Goal: Task Accomplishment & Management: Complete application form

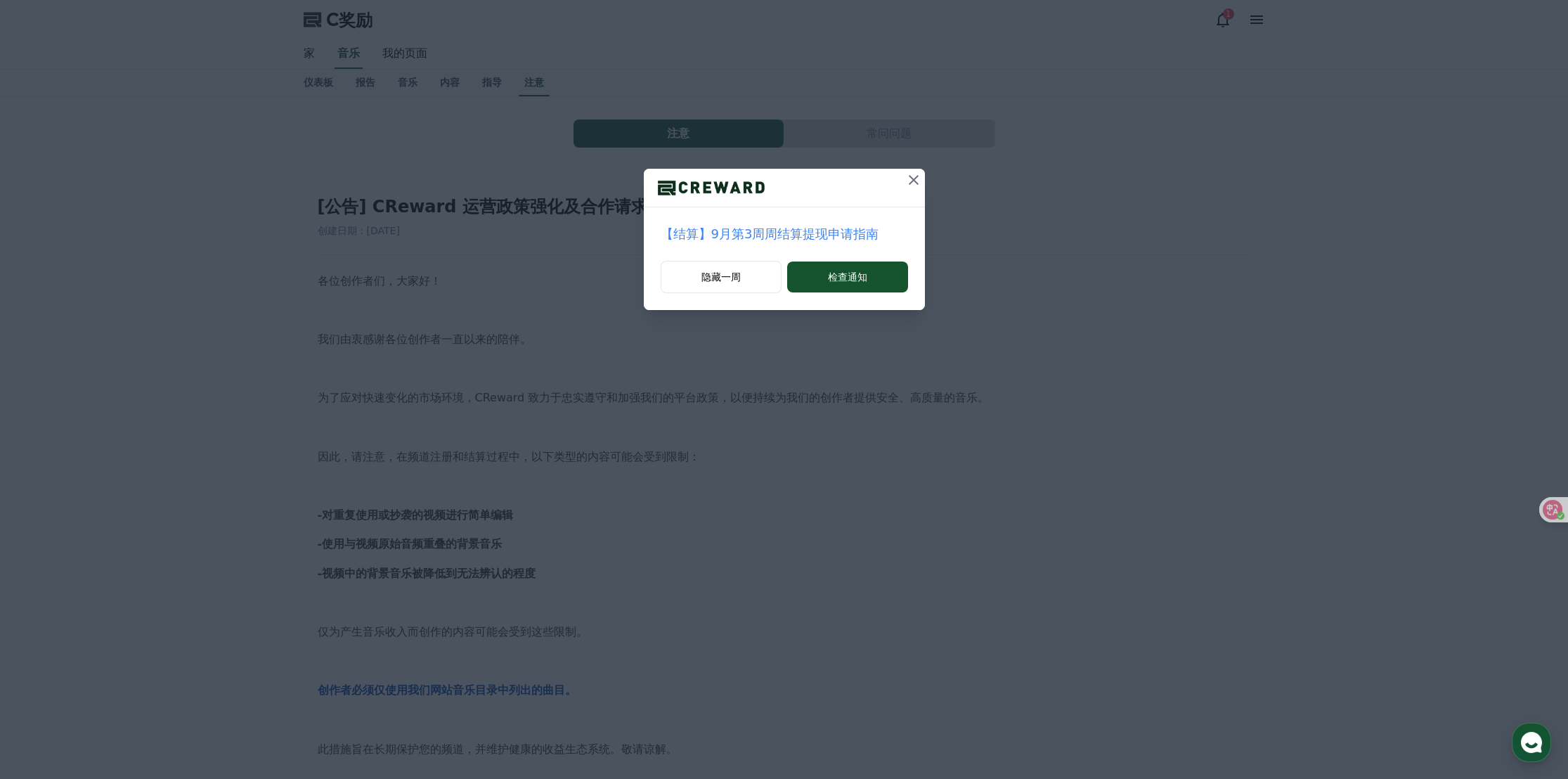
click at [913, 176] on icon at bounding box center [913, 180] width 17 height 17
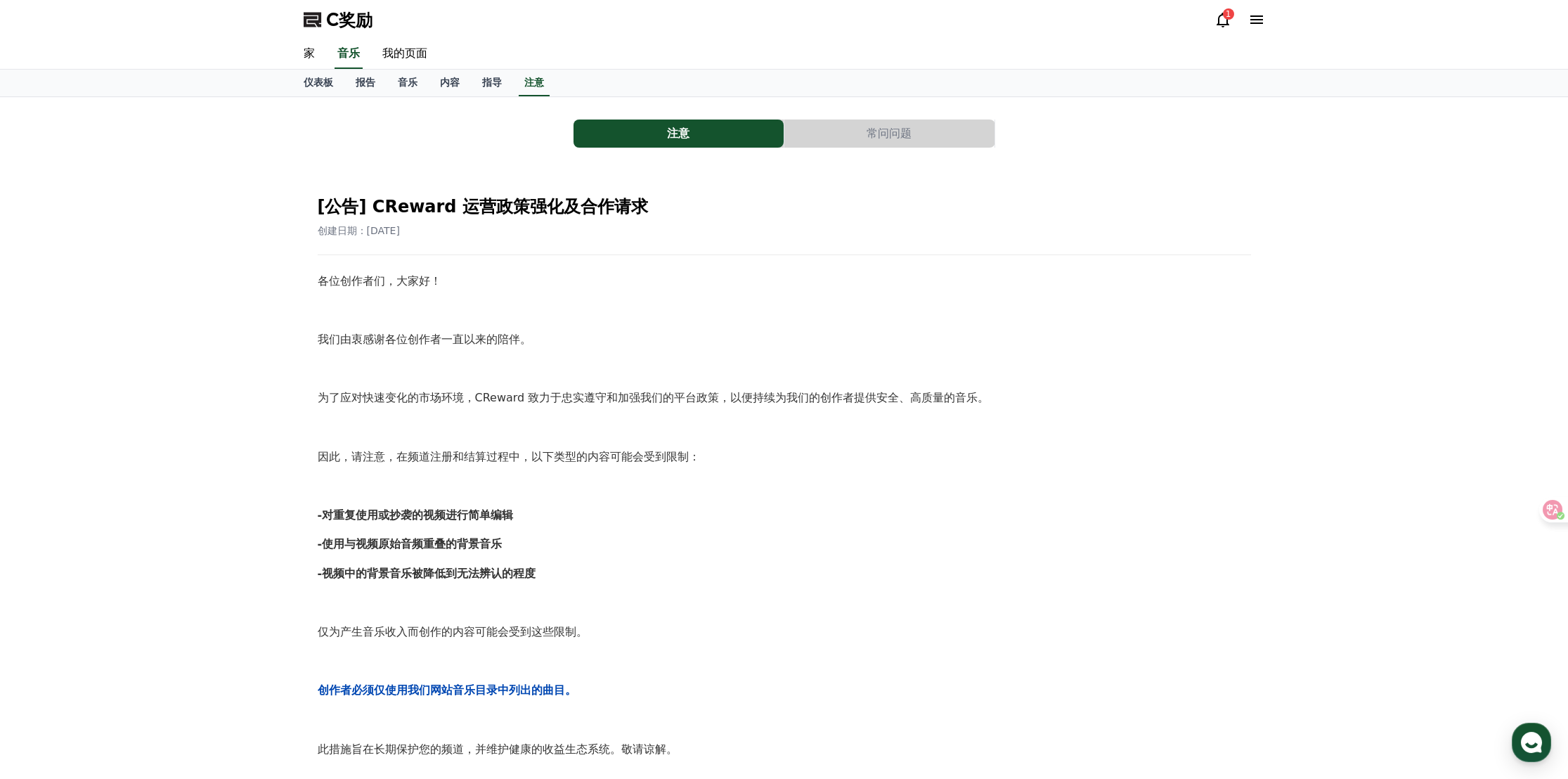
click at [1231, 18] on div "1" at bounding box center [1228, 15] width 12 height 12
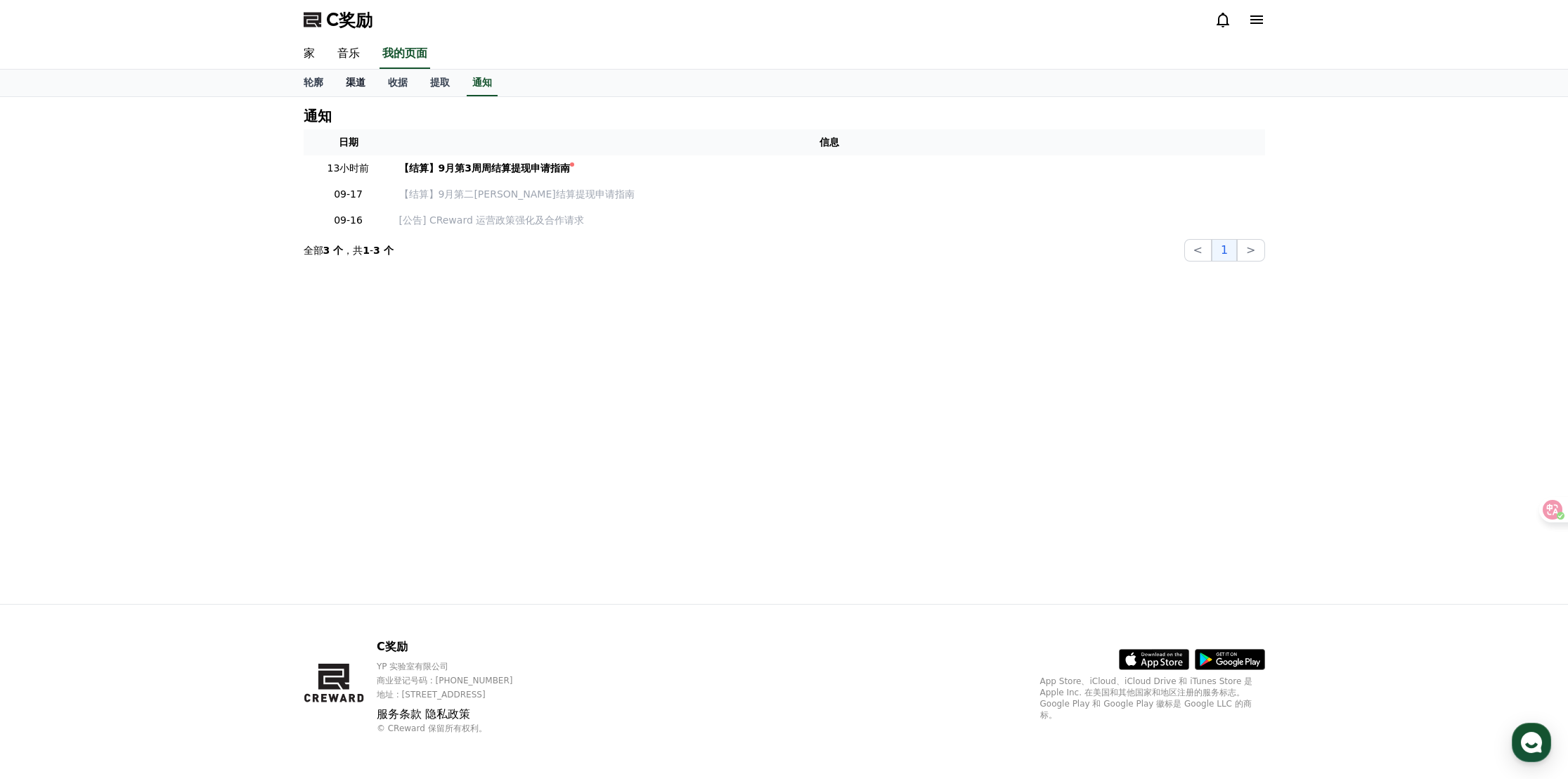
click at [363, 86] on font "渠道" at bounding box center [355, 83] width 20 height 12
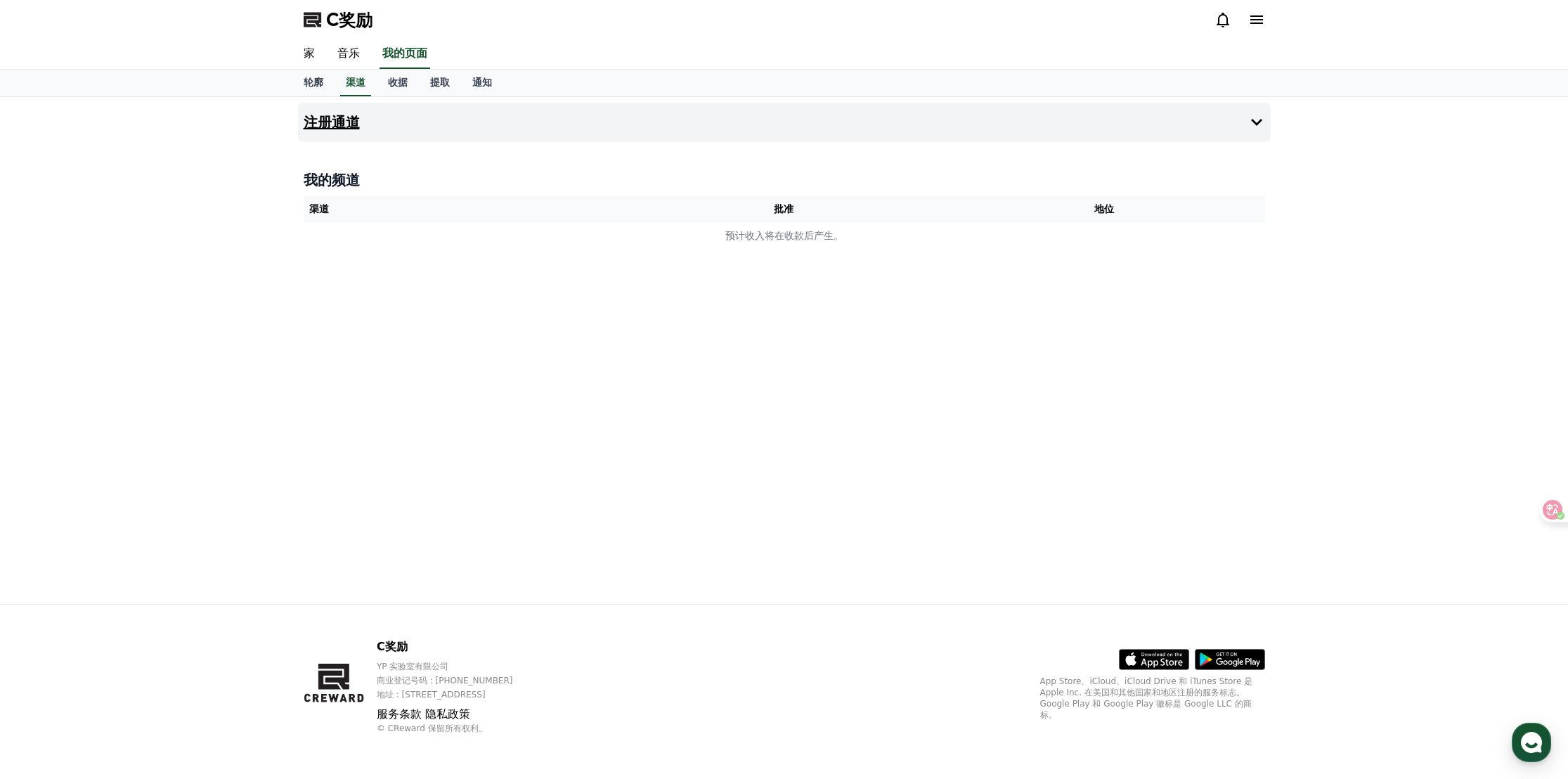
click at [350, 122] on font "注册通道" at bounding box center [332, 122] width 57 height 17
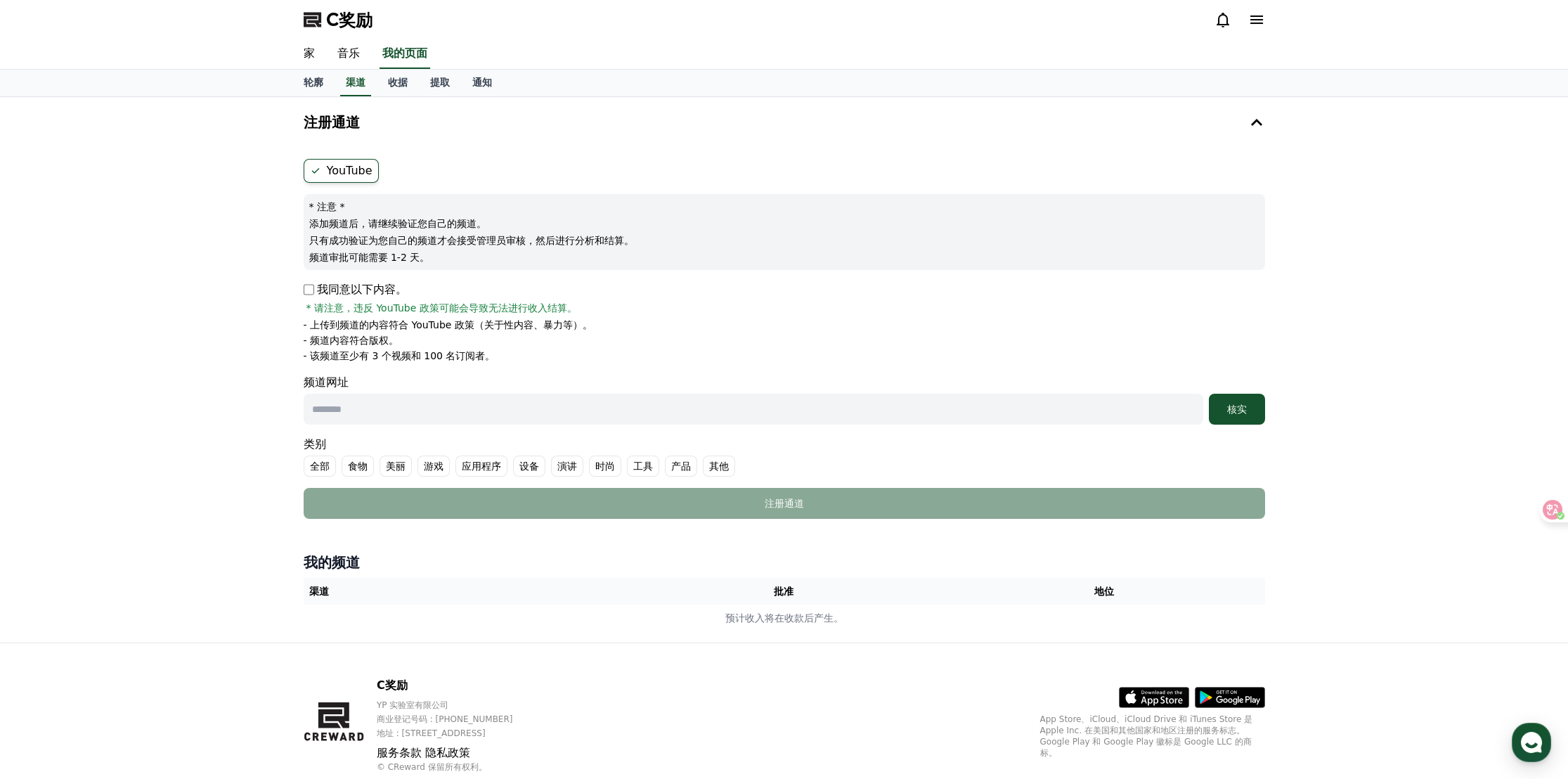
click at [443, 417] on input "text" at bounding box center [753, 409] width 900 height 31
paste input "**********"
type input "**********"
click at [1240, 408] on font "核实" at bounding box center [1237, 409] width 20 height 12
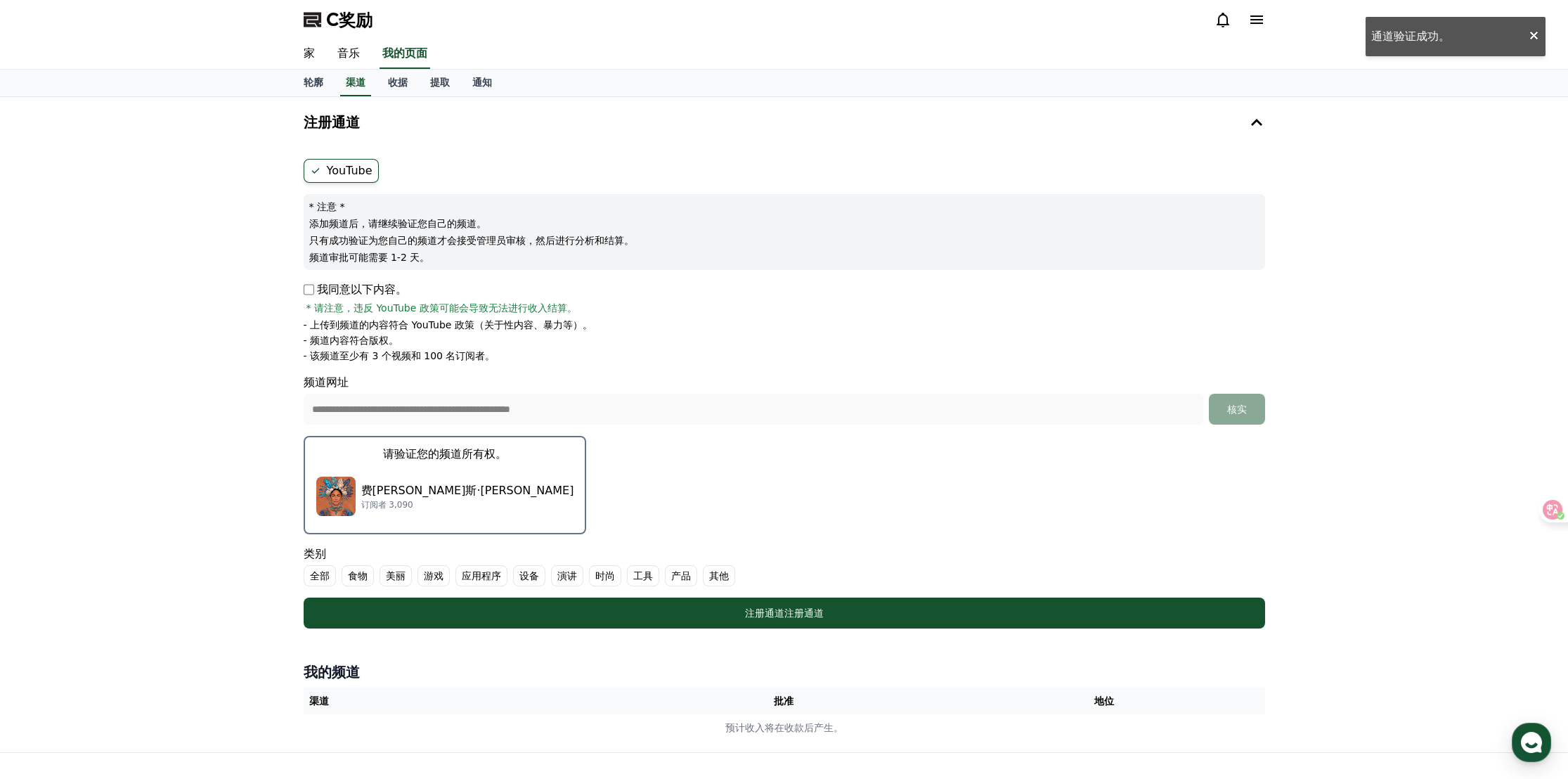
scroll to position [145, 0]
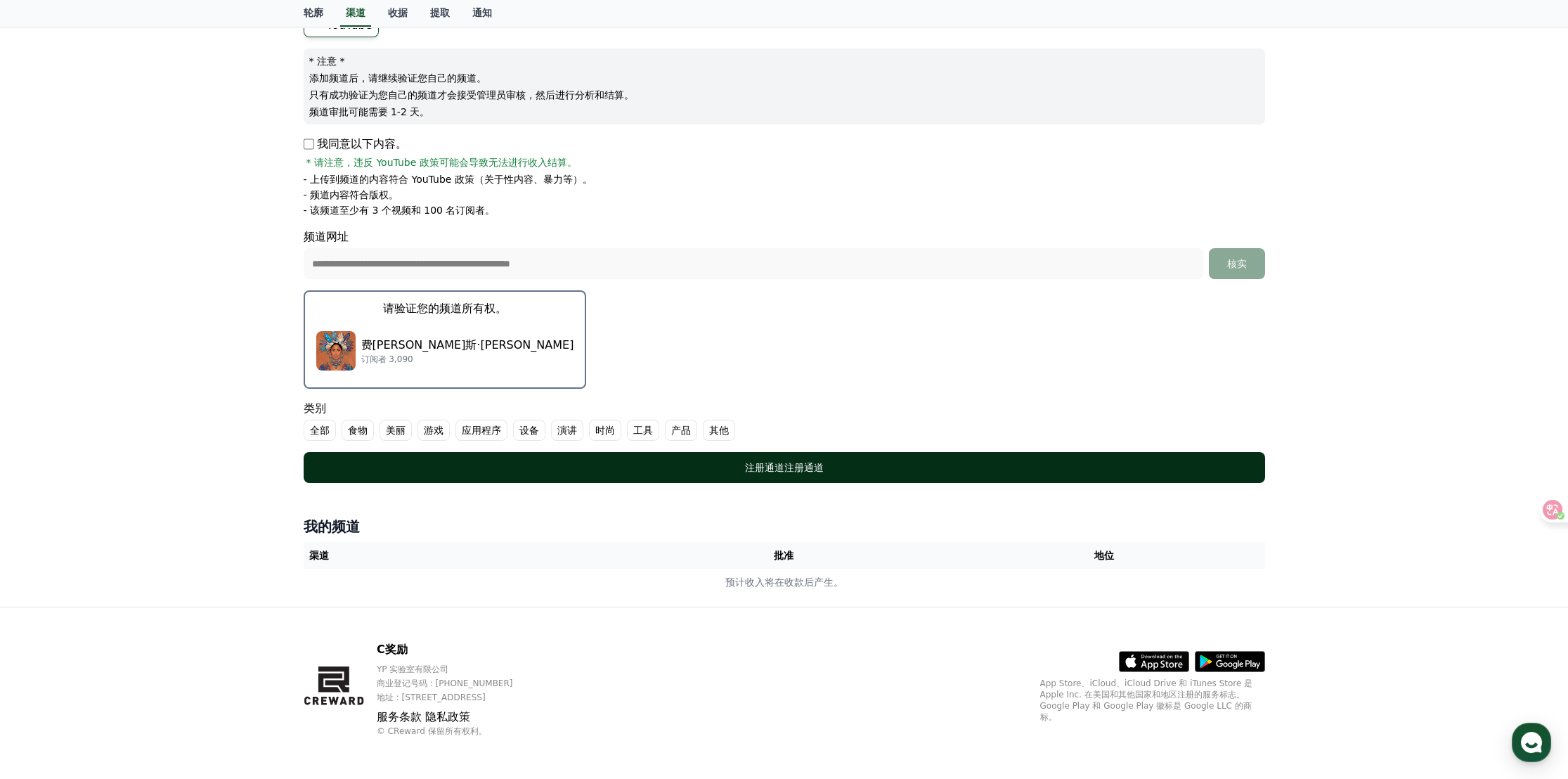
click at [772, 464] on font "注册通道" at bounding box center [765, 468] width 39 height 12
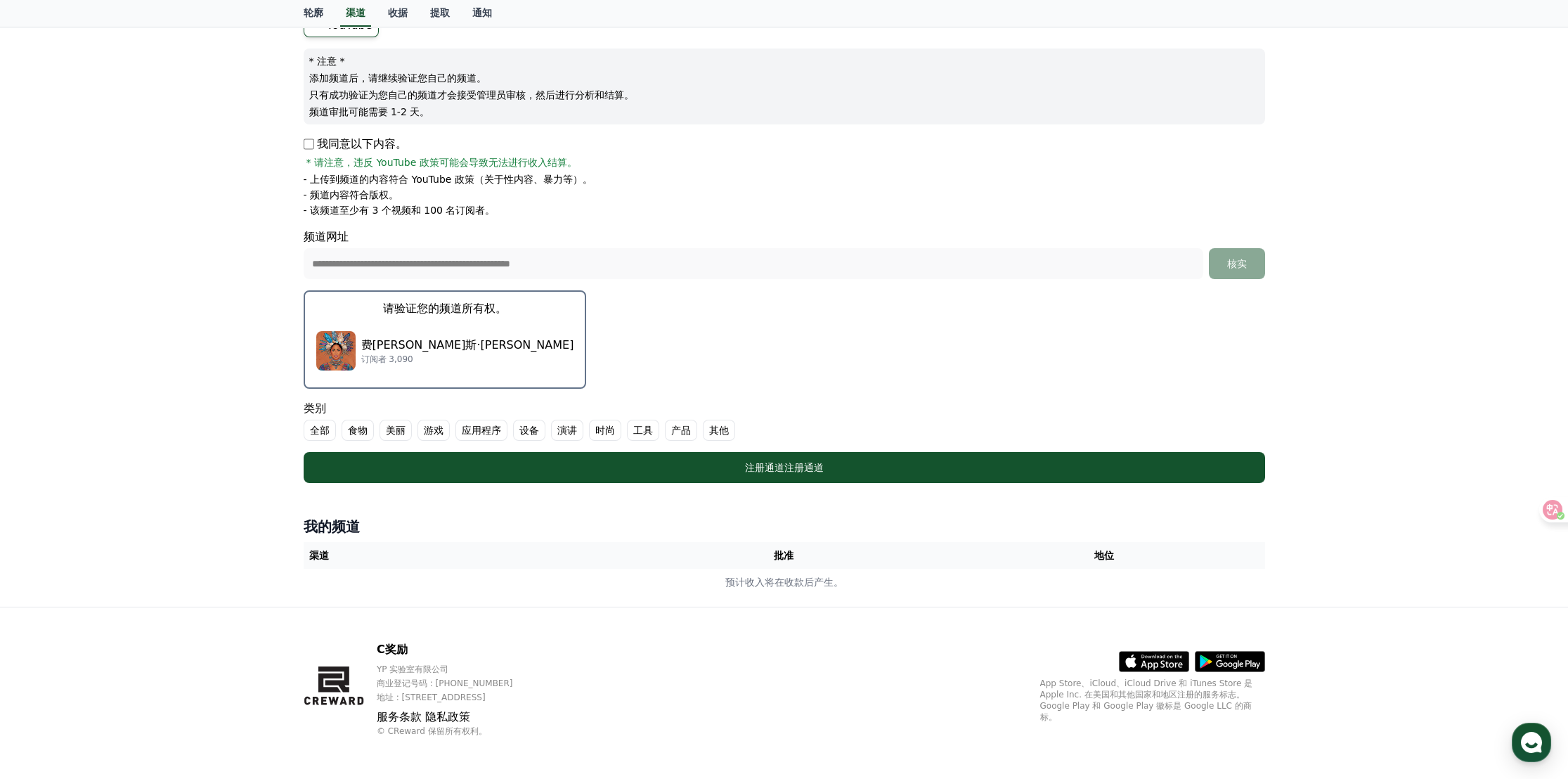
click at [715, 426] on font "其他" at bounding box center [719, 430] width 20 height 12
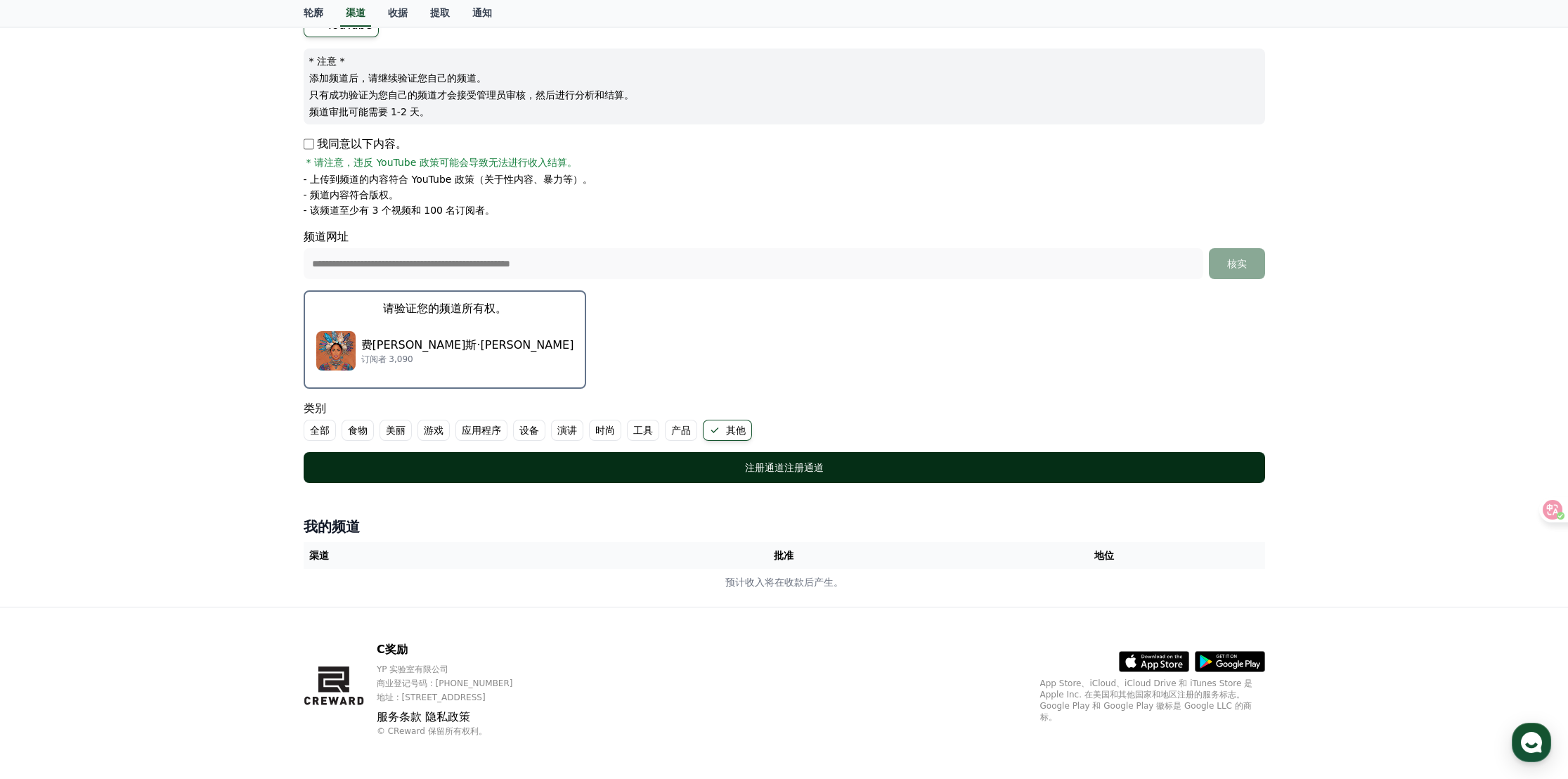
click at [739, 461] on div "注册通道 注册通道" at bounding box center [784, 468] width 905 height 14
click at [778, 464] on font "注册通道" at bounding box center [765, 468] width 39 height 12
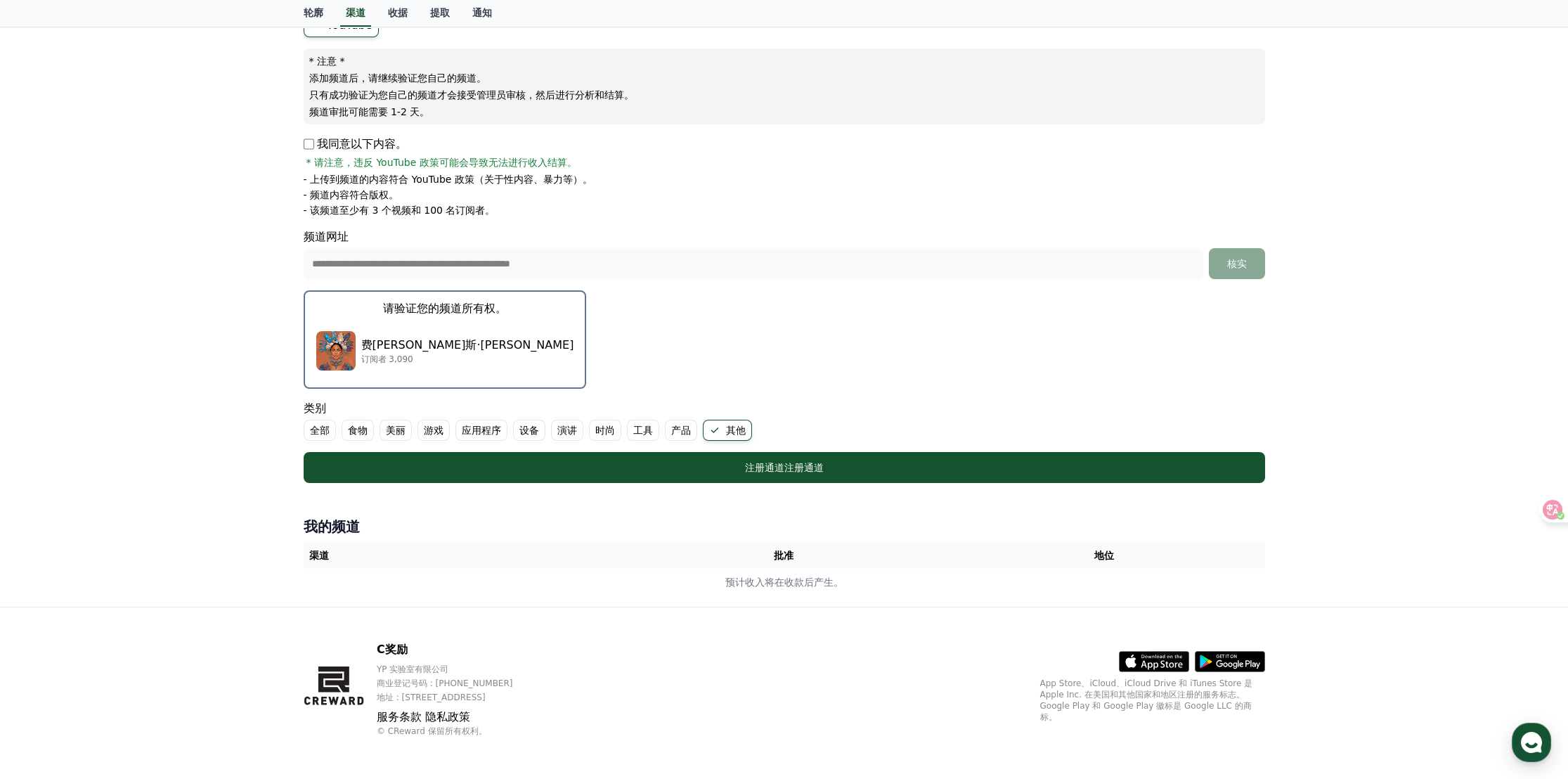
click at [415, 344] on font "费[PERSON_NAME]斯·[PERSON_NAME]" at bounding box center [467, 345] width 213 height 14
click at [389, 311] on font "请验证您的频道所有权。" at bounding box center [445, 308] width 124 height 14
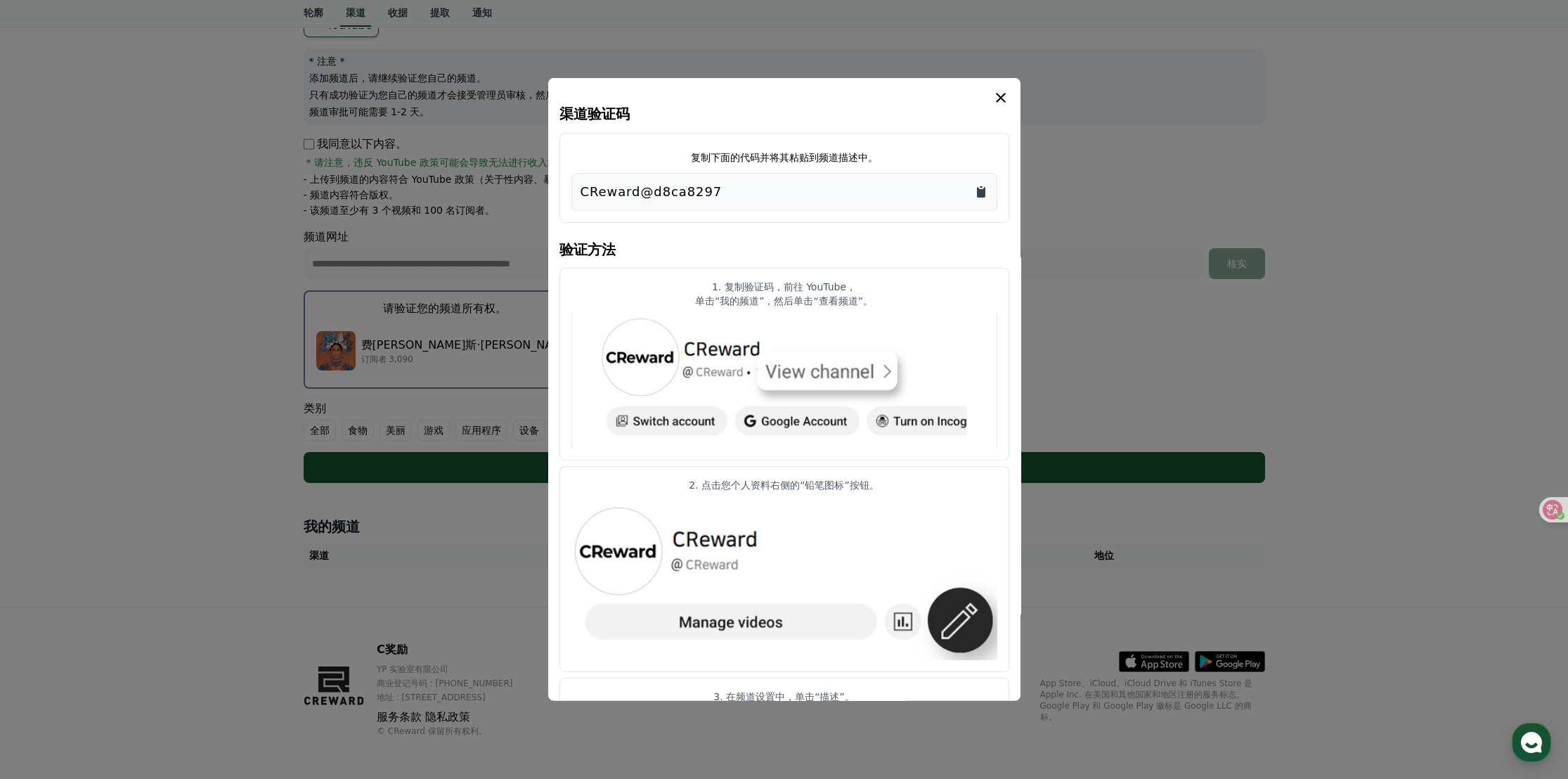
click at [981, 191] on icon "复制到剪贴板" at bounding box center [981, 192] width 9 height 11
click at [982, 192] on icon "复制到剪贴板" at bounding box center [981, 192] width 9 height 11
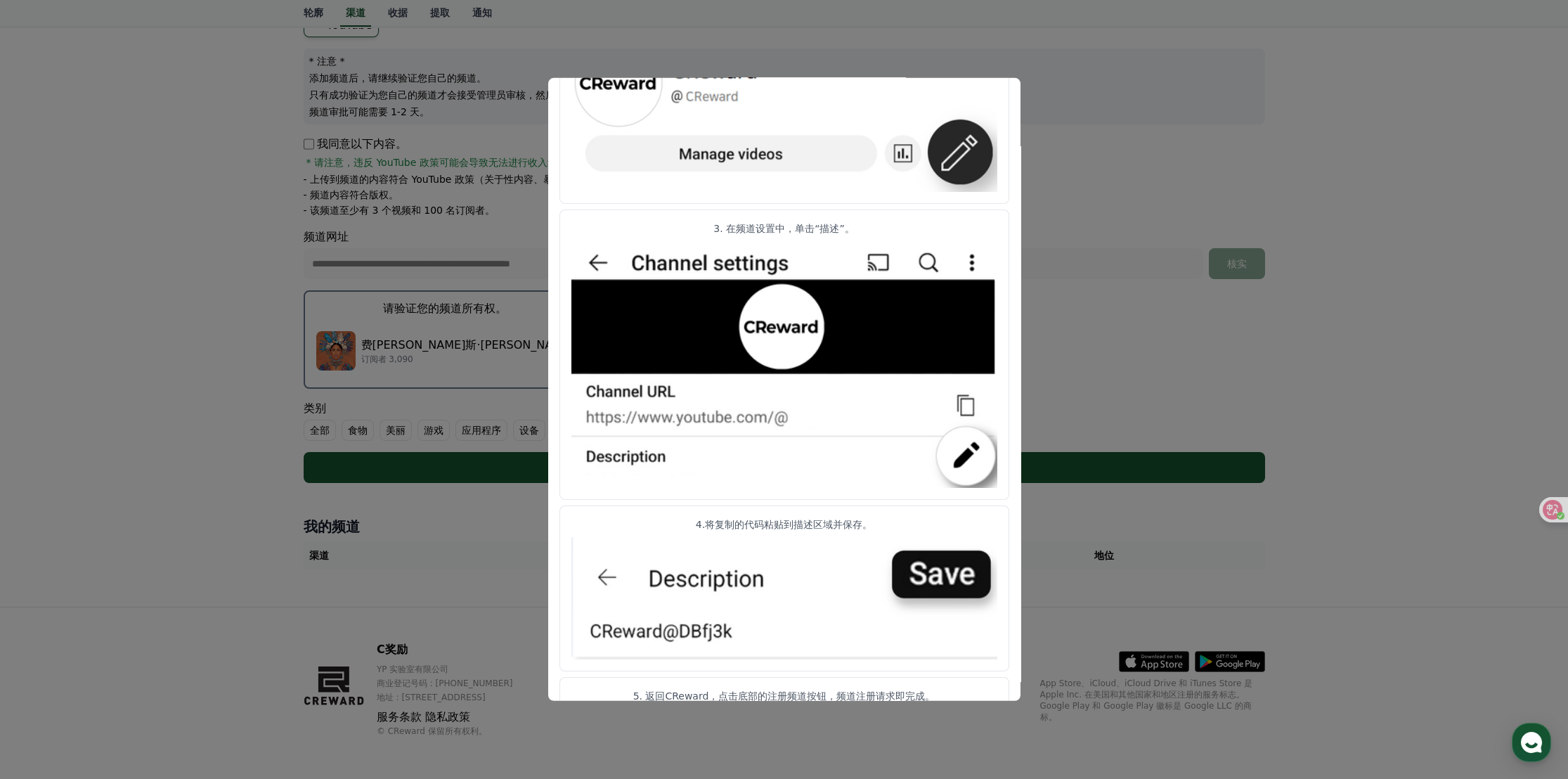
scroll to position [510, 0]
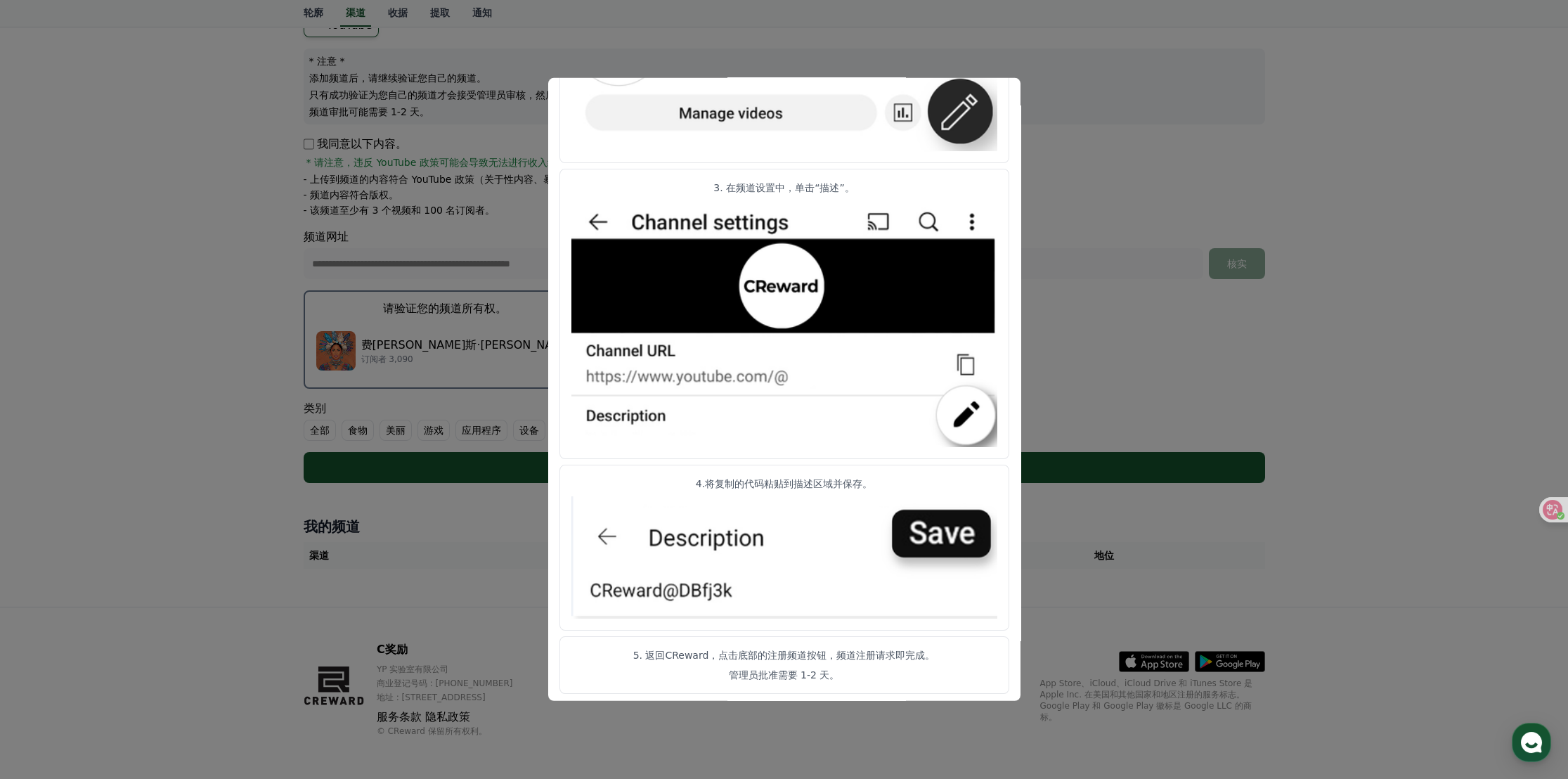
click at [1065, 327] on button "关闭模态框" at bounding box center [784, 390] width 1568 height 779
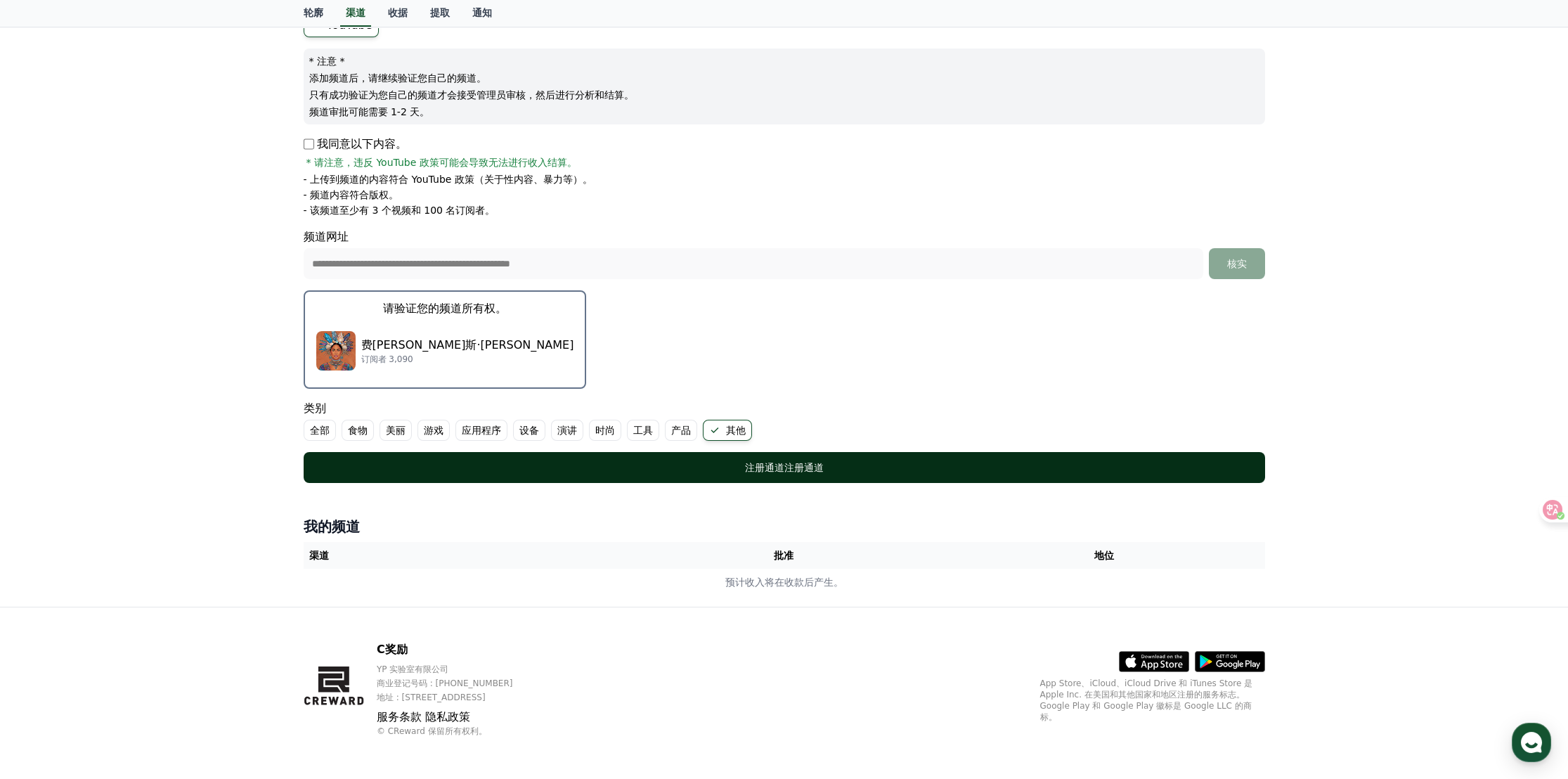
click at [773, 469] on font "注册通道" at bounding box center [765, 468] width 39 height 12
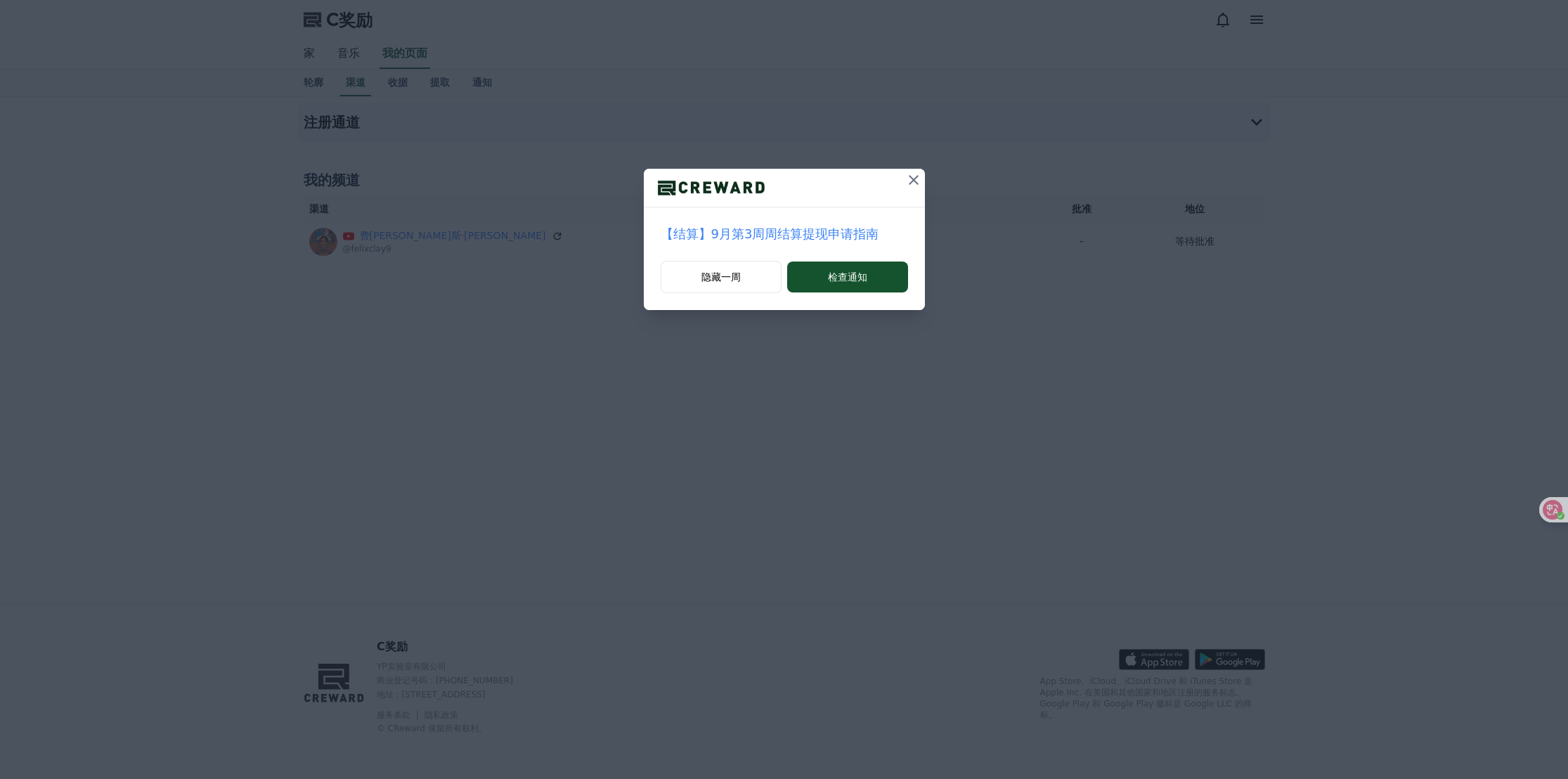
click at [910, 180] on icon at bounding box center [913, 180] width 17 height 17
